Goal: Information Seeking & Learning: Learn about a topic

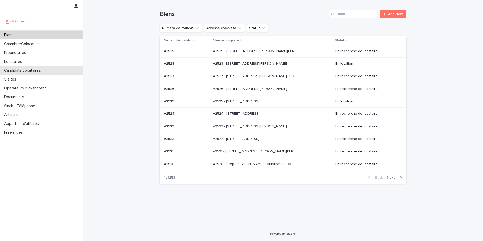
click at [44, 71] on p "Candidats Locataires" at bounding box center [23, 70] width 43 height 5
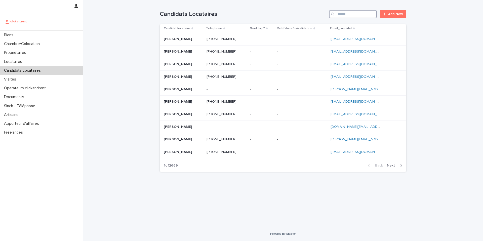
click at [355, 11] on input "Search" at bounding box center [353, 14] width 48 height 8
paste input "**********"
type input "**********"
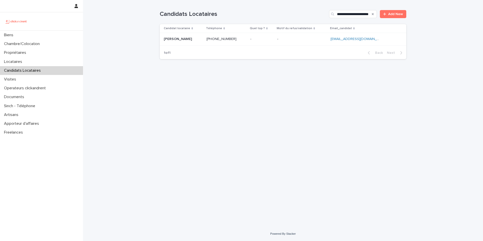
click at [308, 35] on td "- -" at bounding box center [301, 39] width 53 height 13
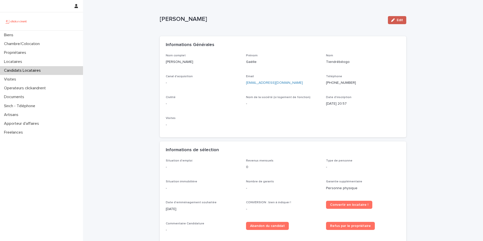
click at [397, 20] on div "button" at bounding box center [394, 20] width 6 height 4
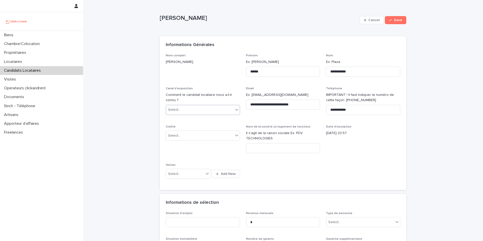
click at [225, 113] on div "Select..." at bounding box center [199, 110] width 67 height 8
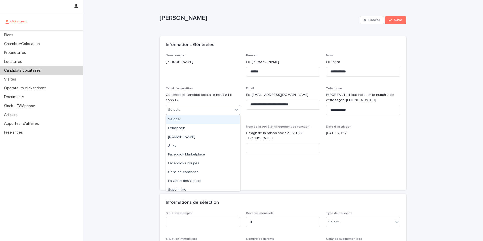
click at [219, 121] on div "Seloger" at bounding box center [203, 119] width 74 height 9
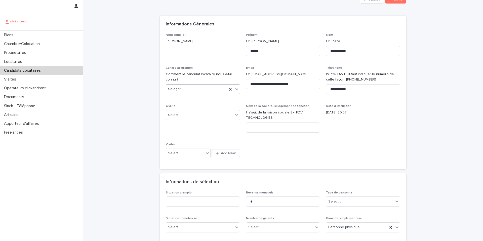
scroll to position [22, 0]
click at [211, 115] on div "Select..." at bounding box center [199, 114] width 67 height 8
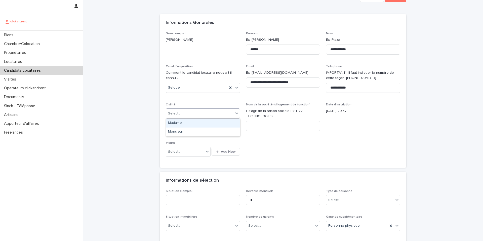
click at [204, 123] on div "Madame" at bounding box center [203, 123] width 74 height 9
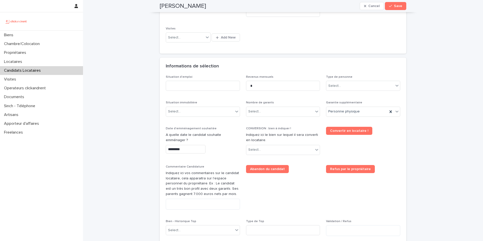
scroll to position [148, 0]
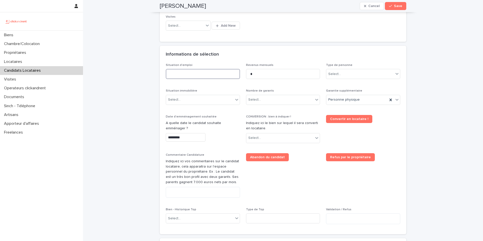
click at [207, 74] on input at bounding box center [203, 74] width 74 height 10
type input "*********"
click at [357, 75] on div "Select..." at bounding box center [360, 74] width 67 height 8
click at [354, 83] on div "Particulier" at bounding box center [364, 83] width 74 height 9
click at [214, 101] on div "Select..." at bounding box center [199, 100] width 67 height 8
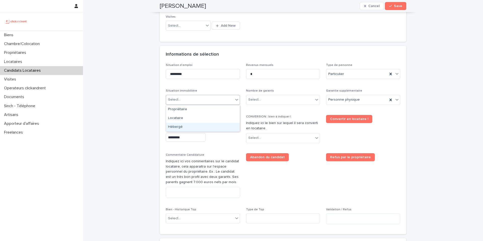
click at [203, 126] on div "Hébergé" at bounding box center [203, 127] width 74 height 9
click at [276, 96] on div "Select..." at bounding box center [279, 100] width 67 height 8
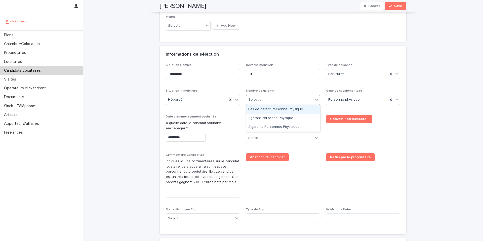
click at [273, 110] on div "Pas de garant Personne Physique" at bounding box center [283, 109] width 74 height 9
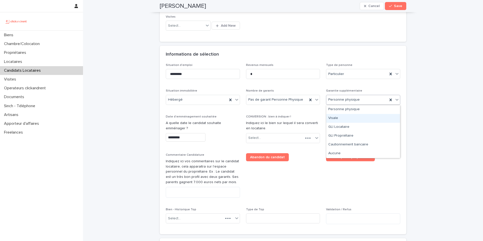
click at [344, 119] on div "Visale" at bounding box center [364, 118] width 74 height 9
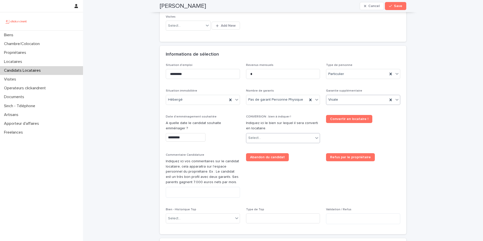
click at [264, 138] on div "Select..." at bounding box center [279, 138] width 67 height 8
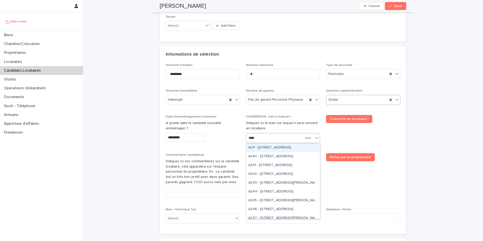
type input "*****"
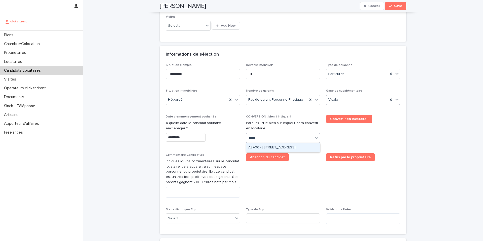
click at [287, 146] on div "A2400 - [STREET_ADDRESS]" at bounding box center [283, 147] width 74 height 9
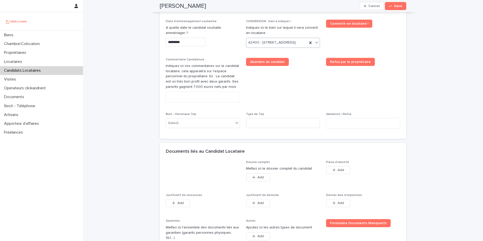
scroll to position [255, 0]
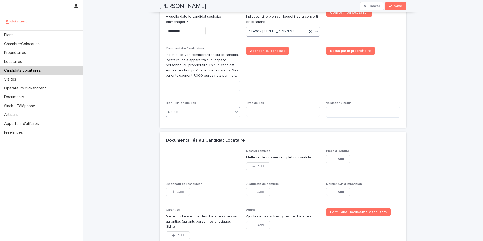
click at [213, 116] on div "Select..." at bounding box center [199, 112] width 67 height 8
type input "*****"
click at [212, 130] on div "A2400 - [STREET_ADDRESS]" at bounding box center [203, 131] width 74 height 9
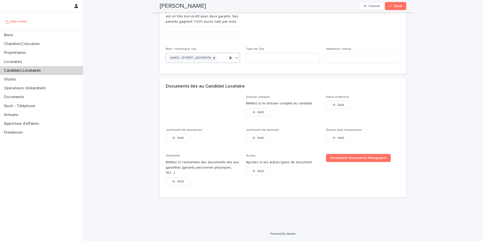
scroll to position [318, 0]
click at [395, 5] on span "Save" at bounding box center [398, 6] width 8 height 4
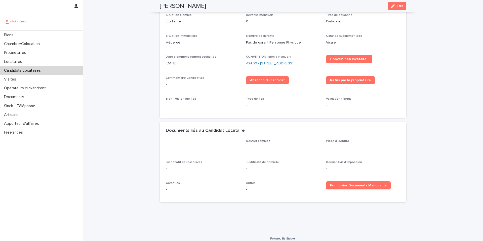
scroll to position [153, 0]
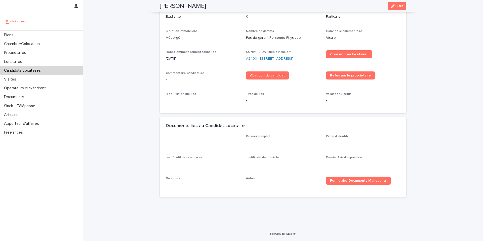
click at [180, 102] on div "Bien - Historique Top" at bounding box center [203, 97] width 74 height 10
click at [396, 5] on div "button" at bounding box center [394, 6] width 6 height 4
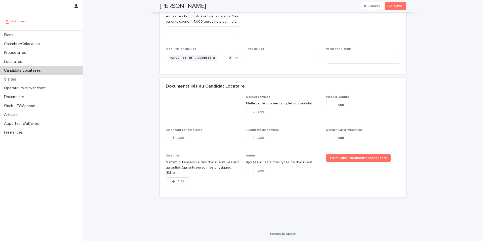
scroll to position [318, 0]
click at [344, 107] on span "Add" at bounding box center [341, 105] width 6 height 4
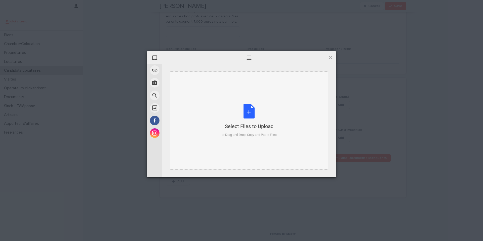
click at [249, 110] on div "Select Files to Upload or Drag and Drop, Copy and Paste Files" at bounding box center [249, 120] width 55 height 33
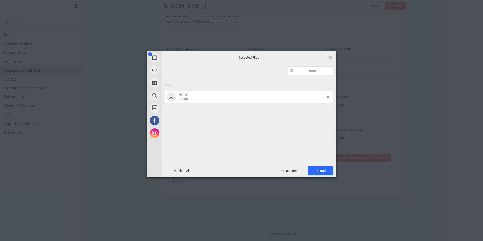
click at [330, 169] on span "Upload 1" at bounding box center [320, 171] width 25 height 10
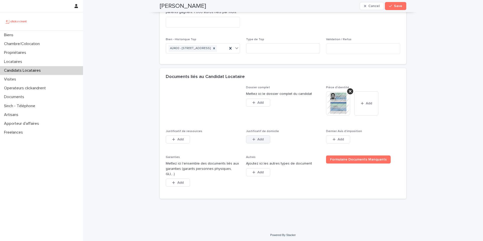
click at [264, 143] on button "Add" at bounding box center [258, 139] width 24 height 8
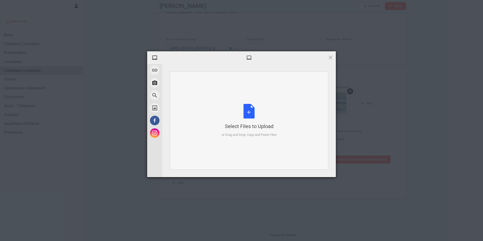
click at [245, 113] on div "Select Files to Upload or Drag and Drop, Copy and Paste Files" at bounding box center [249, 120] width 55 height 33
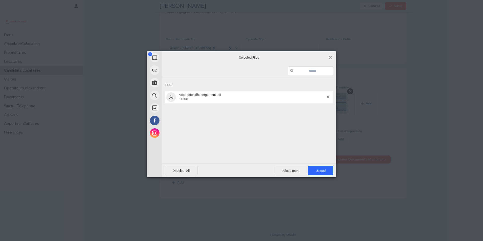
click at [332, 169] on span "Upload 1" at bounding box center [320, 171] width 25 height 10
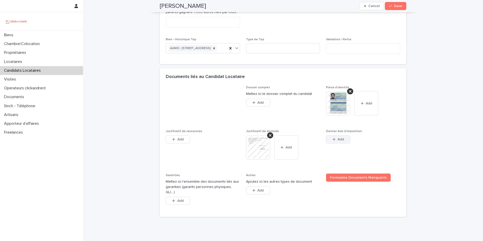
click at [343, 141] on span "Add" at bounding box center [341, 140] width 6 height 4
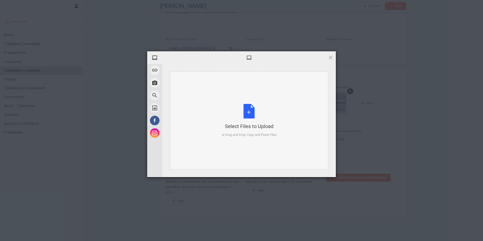
click at [251, 111] on div "Select Files to Upload or Drag and Drop, Copy and Paste Files" at bounding box center [249, 120] width 55 height 33
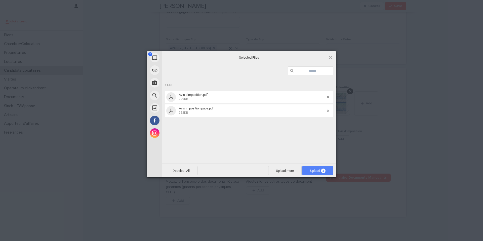
click at [322, 170] on span "2" at bounding box center [323, 171] width 5 height 5
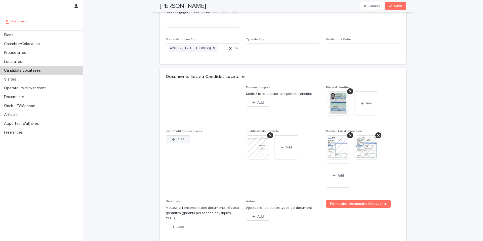
click at [182, 143] on button "Add" at bounding box center [178, 139] width 24 height 8
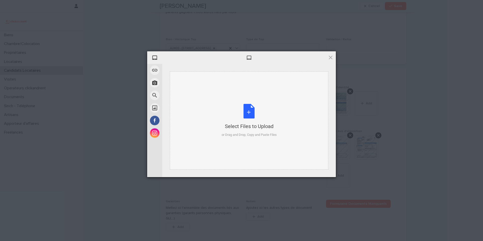
click at [254, 114] on div "Select Files to Upload or Drag and Drop, Copy and Paste Files" at bounding box center [249, 120] width 55 height 33
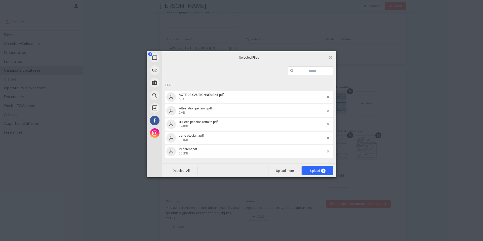
click at [329, 171] on span "Upload 5" at bounding box center [318, 171] width 31 height 10
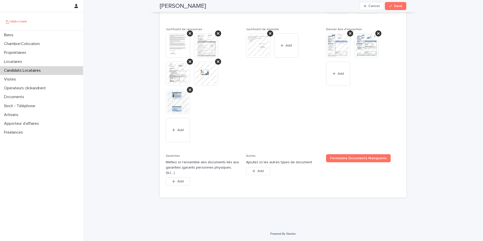
scroll to position [430, 0]
click at [183, 182] on span "Add" at bounding box center [180, 182] width 6 height 4
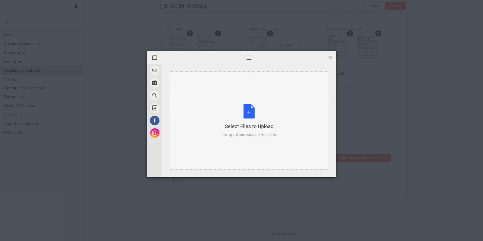
click at [249, 113] on div "Select Files to Upload or Drag and Drop, Copy and Paste Files" at bounding box center [249, 120] width 55 height 33
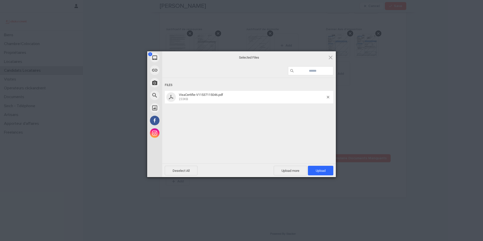
click at [327, 169] on span "Upload 1" at bounding box center [320, 171] width 25 height 10
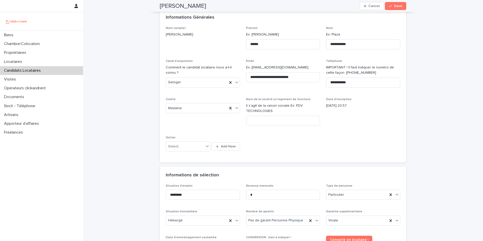
scroll to position [0, 0]
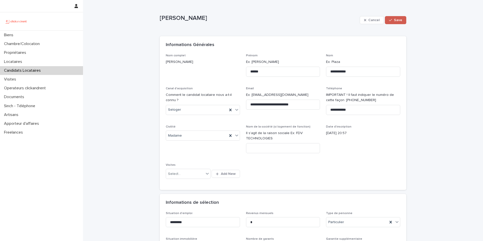
click at [398, 20] on span "Save" at bounding box center [398, 20] width 8 height 4
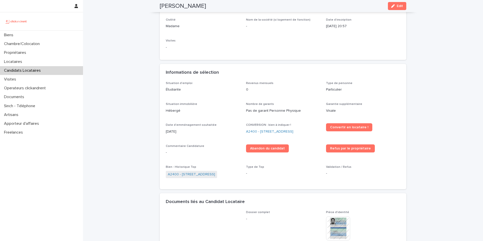
scroll to position [85, 0]
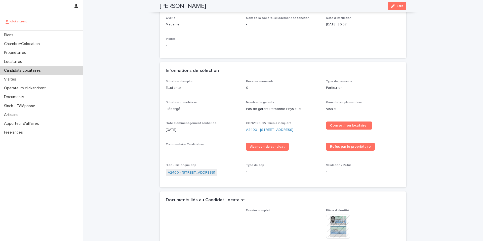
scroll to position [77, 0]
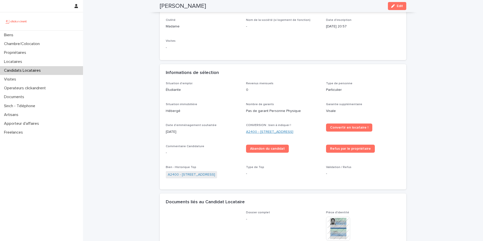
click at [263, 135] on link "A2400 - [STREET_ADDRESS]" at bounding box center [269, 131] width 47 height 5
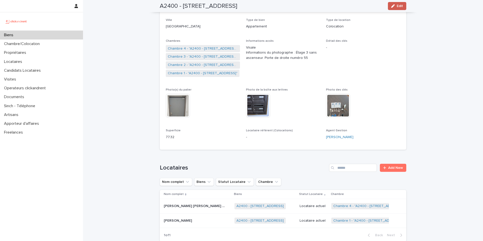
click at [394, 5] on icon "button" at bounding box center [393, 6] width 4 height 4
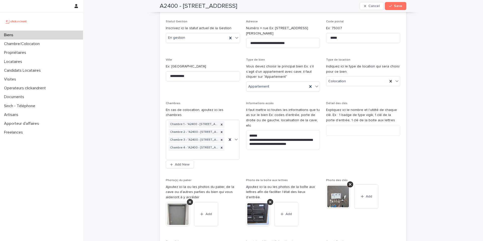
scroll to position [2289, 0]
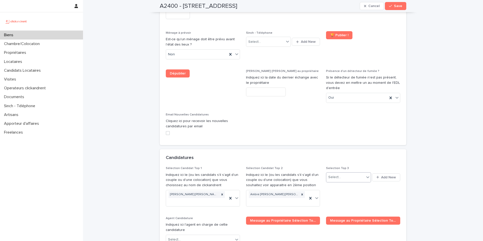
click at [348, 173] on div "Select..." at bounding box center [346, 177] width 38 height 8
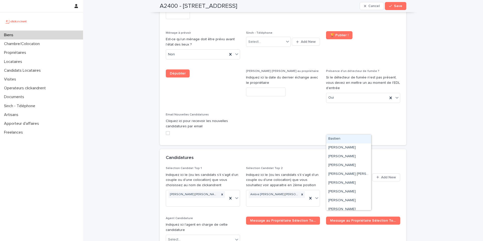
type input "****"
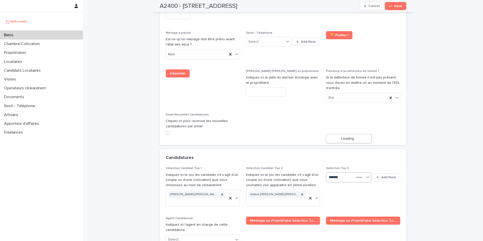
type input "******"
click at [352, 139] on div "[PERSON_NAME]" at bounding box center [349, 139] width 45 height 9
click at [395, 7] on span "Save" at bounding box center [398, 6] width 8 height 4
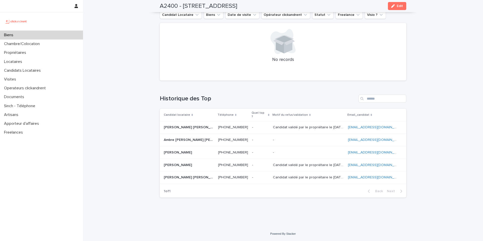
scroll to position [1393, 0]
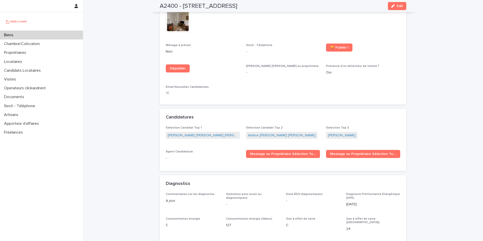
click at [66, 32] on div "Biens" at bounding box center [41, 35] width 83 height 9
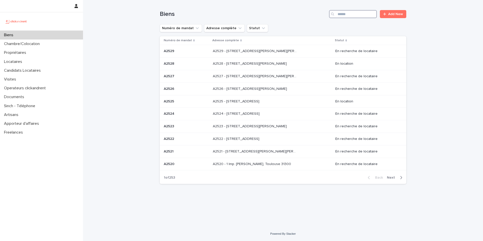
click at [352, 11] on input "Search" at bounding box center [353, 14] width 48 height 8
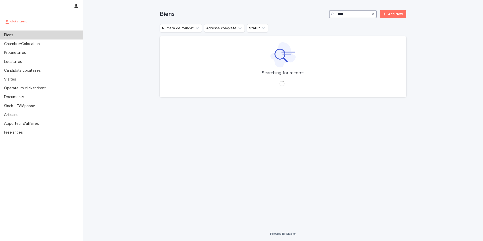
type input "*****"
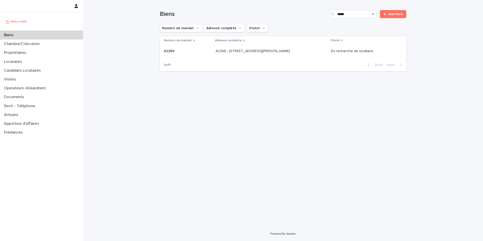
click at [301, 51] on div "A2286 - [STREET_ADDRESS][PERSON_NAME] 93600 A2286 - [STREET_ADDRESS][PERSON_NAM…" at bounding box center [272, 51] width 112 height 8
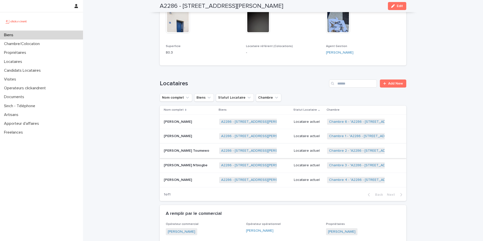
scroll to position [281, 0]
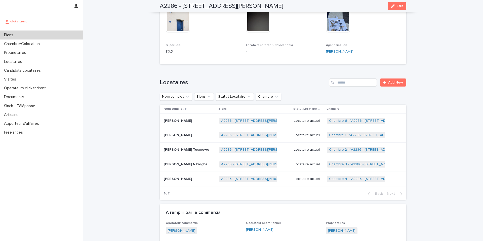
click at [307, 151] on p "Locataire actuel" at bounding box center [308, 150] width 29 height 4
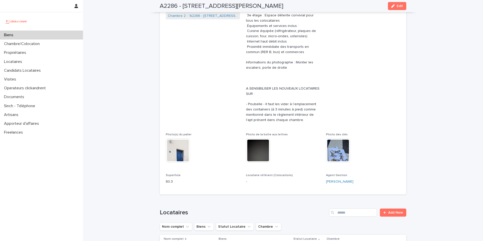
scroll to position [98, 0]
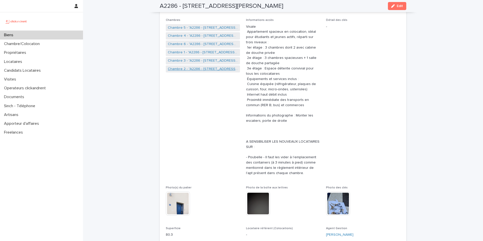
click at [190, 69] on link "Chambre 2 - "A2286 - [STREET_ADDRESS][PERSON_NAME]"" at bounding box center [203, 68] width 70 height 5
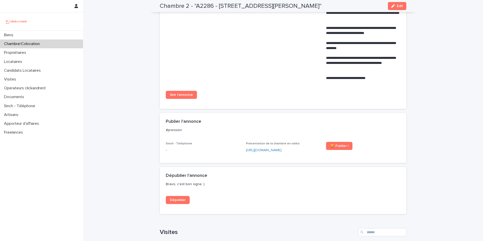
scroll to position [446, 0]
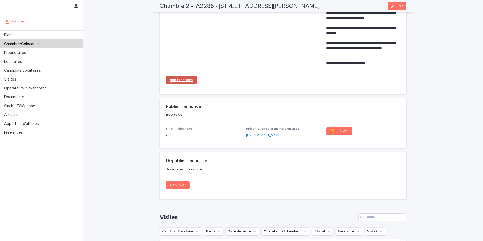
click at [181, 79] on span "Voir l'annonce" at bounding box center [181, 80] width 23 height 4
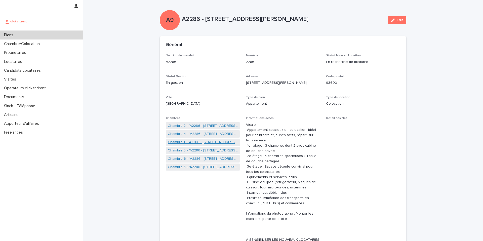
click at [193, 143] on link "Chambre 1 - "A2286 - [STREET_ADDRESS][PERSON_NAME]"" at bounding box center [203, 142] width 70 height 5
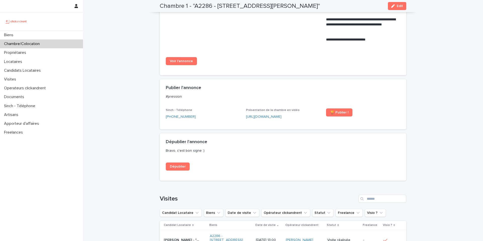
scroll to position [434, 0]
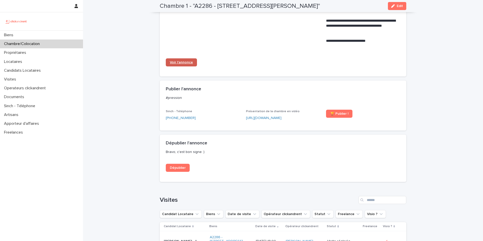
click at [187, 61] on span "Voir l'annonce" at bounding box center [181, 63] width 23 height 4
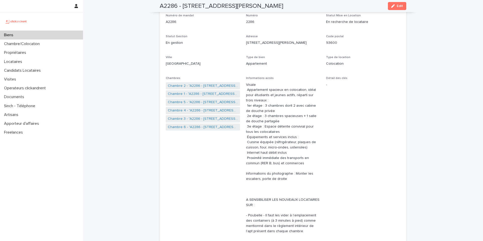
scroll to position [49, 0]
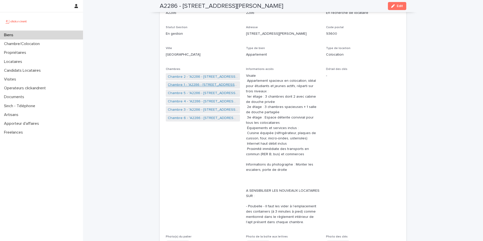
click at [209, 84] on link "Chambre 1 - "A2286 - [STREET_ADDRESS][PERSON_NAME]"" at bounding box center [203, 84] width 70 height 5
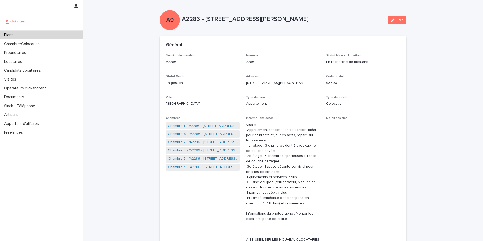
click at [217, 152] on link "Chambre 3 - "A2286 - [STREET_ADDRESS][PERSON_NAME]"" at bounding box center [203, 150] width 70 height 5
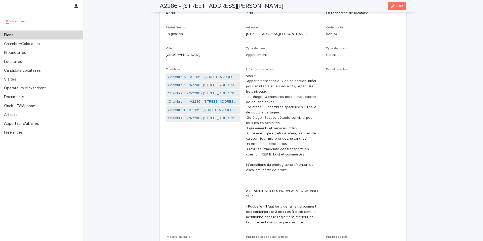
scroll to position [46, 0]
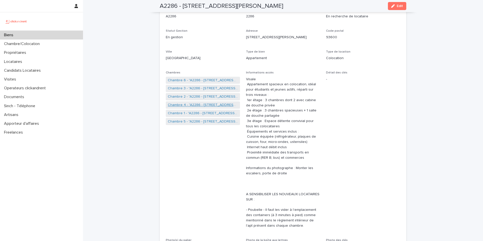
click at [207, 104] on link "Chambre 4 - "A2286 - [STREET_ADDRESS][PERSON_NAME]"" at bounding box center [203, 104] width 70 height 5
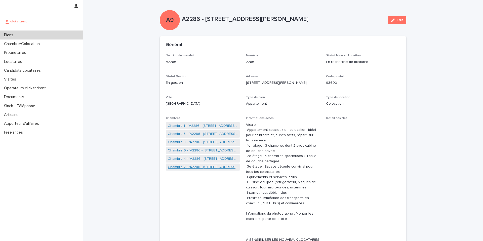
click at [199, 167] on link "Chambre 2 - "A2286 - [STREET_ADDRESS][PERSON_NAME]"" at bounding box center [203, 167] width 70 height 5
click at [203, 134] on link "Chambre 3 - "A2286 - [STREET_ADDRESS][PERSON_NAME]"" at bounding box center [203, 133] width 70 height 5
click at [205, 133] on link "Chambre 5 - "A2286 - [STREET_ADDRESS][PERSON_NAME]"" at bounding box center [203, 133] width 70 height 5
click at [198, 143] on link "Chambre 1 - "A2286 - [STREET_ADDRESS][PERSON_NAME]"" at bounding box center [203, 142] width 70 height 5
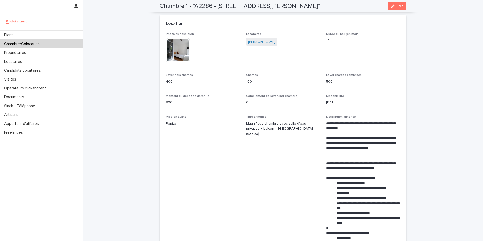
scroll to position [115, 0]
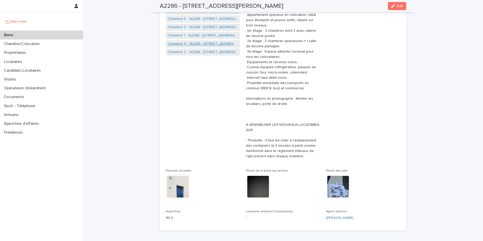
click at [199, 45] on link "Chambre 4 - "A2286 - [STREET_ADDRESS][PERSON_NAME]"" at bounding box center [203, 43] width 70 height 5
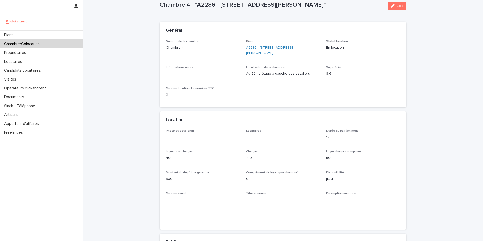
scroll to position [21, 0]
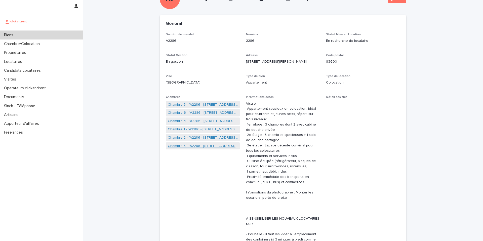
click at [193, 146] on link "Chambre 5 - "A2286 - [STREET_ADDRESS][PERSON_NAME]"" at bounding box center [203, 145] width 70 height 5
click at [189, 129] on link "Chambre 1 - "A2286 - [STREET_ADDRESS][PERSON_NAME]"" at bounding box center [203, 129] width 70 height 5
click at [199, 111] on link "Chambre 4 - "A2286 - [STREET_ADDRESS][PERSON_NAME]"" at bounding box center [203, 112] width 70 height 5
click at [201, 129] on link "Chambre 6 - "A2286 - [STREET_ADDRESS][PERSON_NAME]"" at bounding box center [203, 129] width 70 height 5
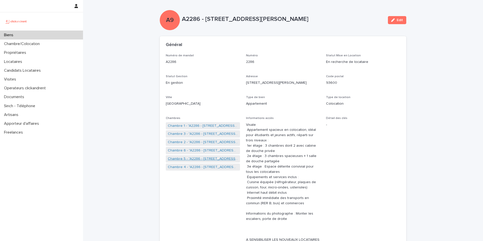
click at [193, 159] on link "Chambre 5 - "A2286 - [STREET_ADDRESS][PERSON_NAME]"" at bounding box center [203, 158] width 70 height 5
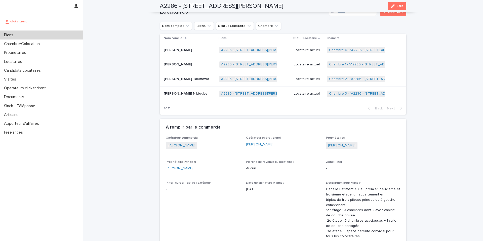
scroll to position [344, 0]
